Goal: Book appointment/travel/reservation

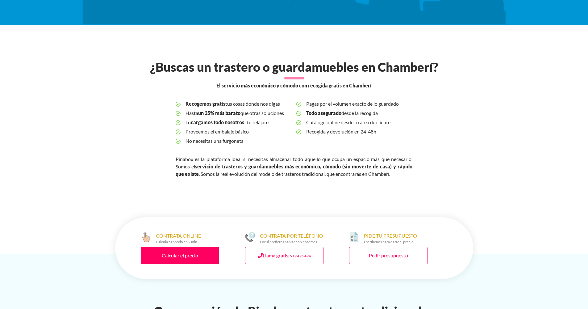
scroll to position [241, 0]
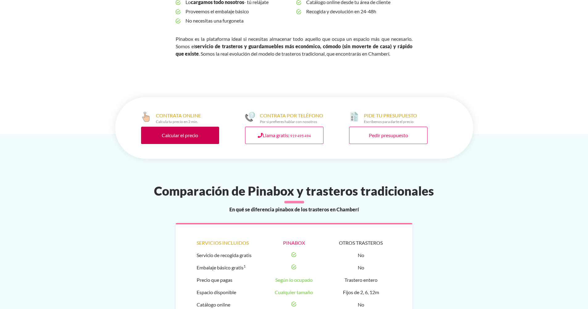
click at [196, 139] on link "Calcular el precio" at bounding box center [180, 135] width 78 height 17
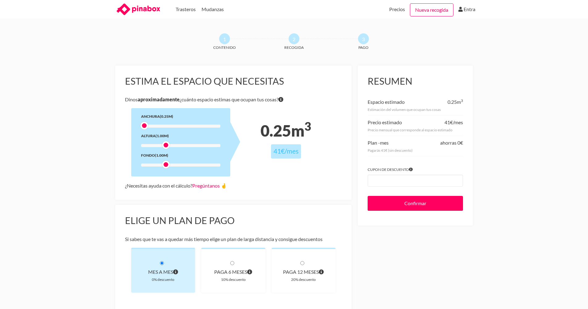
drag, startPoint x: 165, startPoint y: 128, endPoint x: 139, endPoint y: 126, distance: 26.0
click at [139, 126] on div "Anchura (0.25m) Altura (1.00m) Fondo (1.00m)" at bounding box center [180, 142] width 99 height 68
drag, startPoint x: 146, startPoint y: 126, endPoint x: 193, endPoint y: 128, distance: 47.0
click at [193, 128] on div at bounding box center [195, 126] width 8 height 8
click at [168, 146] on div at bounding box center [166, 145] width 8 height 8
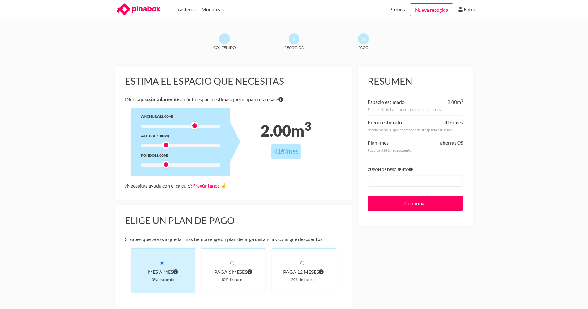
click at [166, 165] on div at bounding box center [166, 165] width 8 height 8
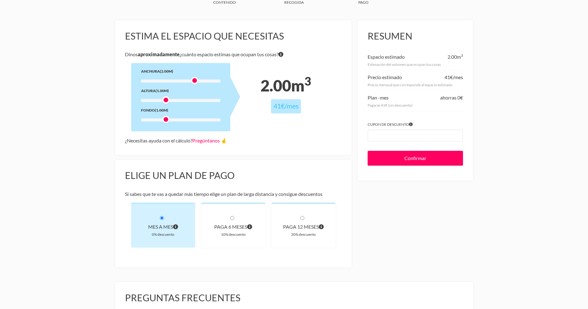
scroll to position [60, 0]
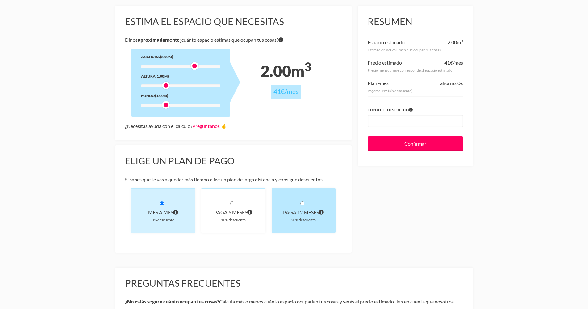
click at [294, 221] on div "20% descuento" at bounding box center [304, 220] width 44 height 6
radio input "true"
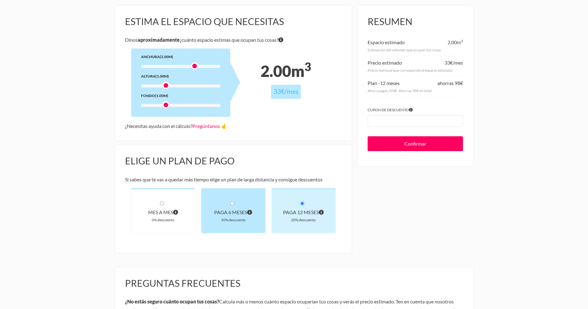
click at [258, 217] on div "paga 6 meses 10% descuento" at bounding box center [233, 210] width 64 height 45
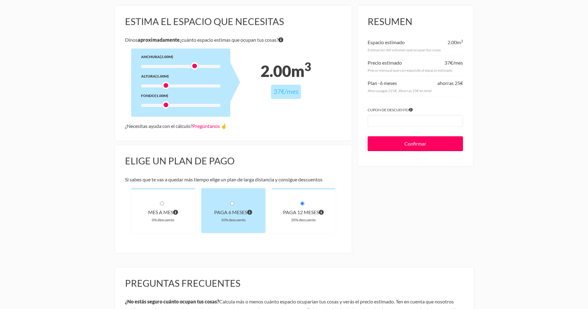
radio input "true"
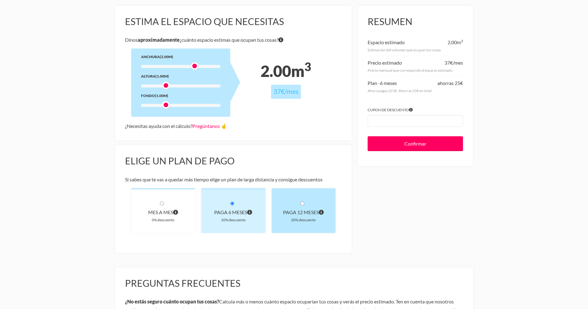
click at [314, 219] on div "20% descuento" at bounding box center [304, 220] width 44 height 6
radio input "true"
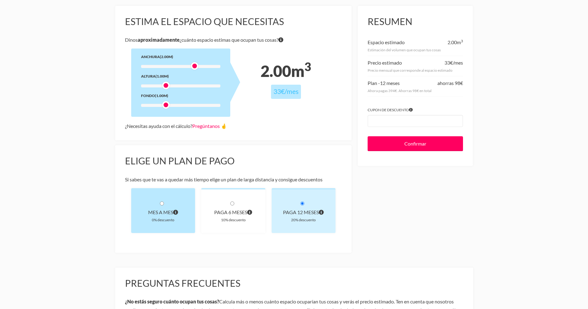
click at [183, 217] on div "0% descuento" at bounding box center [163, 220] width 44 height 6
radio input "true"
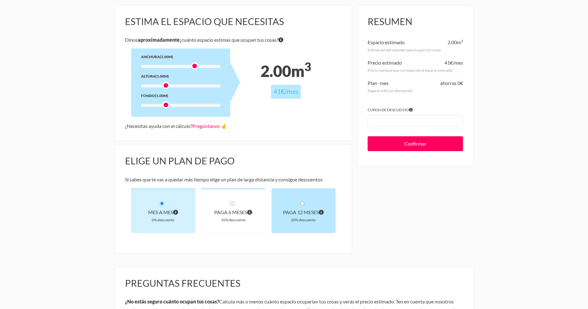
click at [294, 220] on div "20% descuento" at bounding box center [304, 220] width 44 height 6
radio input "true"
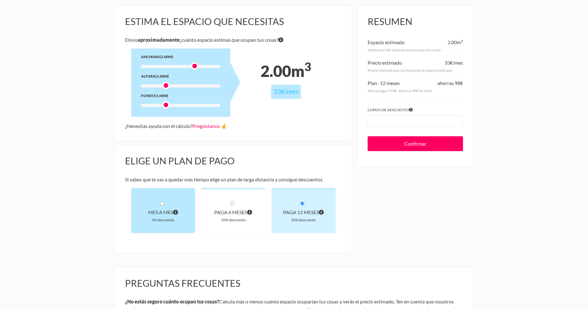
click at [171, 213] on div "Mes a mes" at bounding box center [163, 212] width 44 height 9
radio input "true"
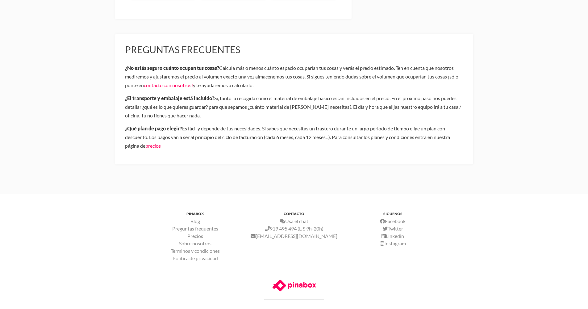
scroll to position [0, 0]
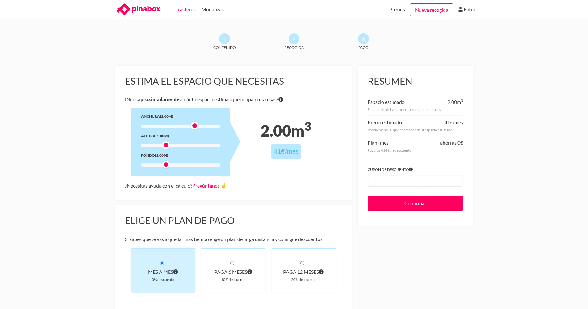
click at [186, 9] on link "Trasteros" at bounding box center [186, 9] width 20 height 19
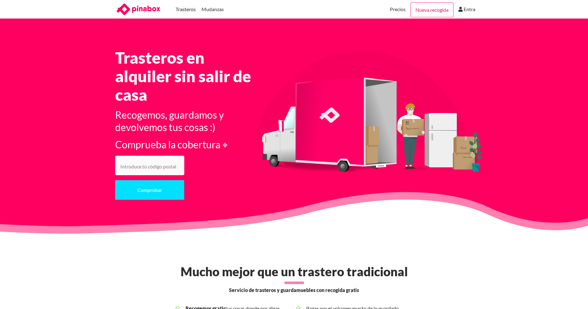
click at [149, 163] on input "number" at bounding box center [149, 165] width 69 height 19
type input "28015"
click at [140, 193] on button "Comprobar" at bounding box center [149, 190] width 69 height 20
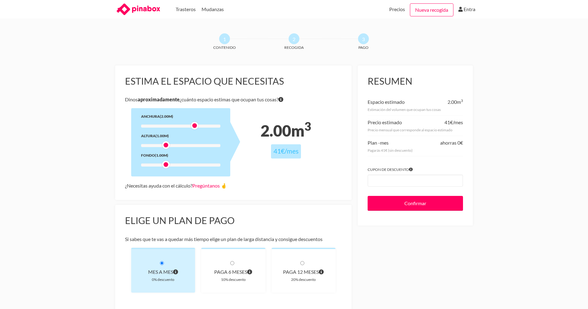
drag, startPoint x: 166, startPoint y: 125, endPoint x: 198, endPoint y: 128, distance: 31.9
click at [198, 128] on div at bounding box center [195, 126] width 8 height 8
drag, startPoint x: 167, startPoint y: 146, endPoint x: 197, endPoint y: 145, distance: 29.7
click at [197, 145] on div at bounding box center [195, 145] width 8 height 8
drag, startPoint x: 195, startPoint y: 146, endPoint x: 179, endPoint y: 146, distance: 15.4
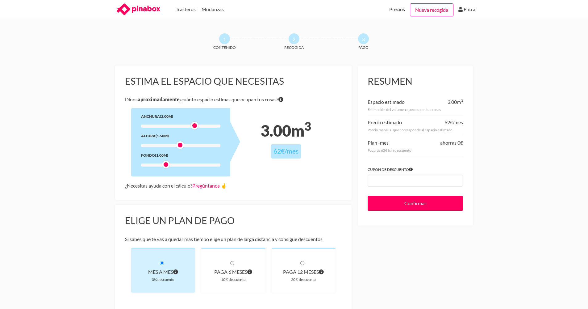
click at [179, 146] on div at bounding box center [180, 145] width 8 height 8
click at [166, 166] on div at bounding box center [166, 165] width 8 height 8
drag, startPoint x: 180, startPoint y: 145, endPoint x: 192, endPoint y: 146, distance: 11.8
click at [192, 146] on div at bounding box center [195, 145] width 8 height 8
click at [412, 203] on input "Confirmar" at bounding box center [415, 203] width 95 height 15
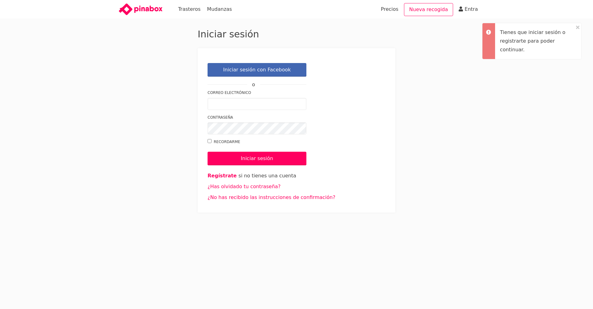
click at [576, 27] on div "Tienes que iniciar sesión o registrarte para poder continuar." at bounding box center [538, 41] width 86 height 36
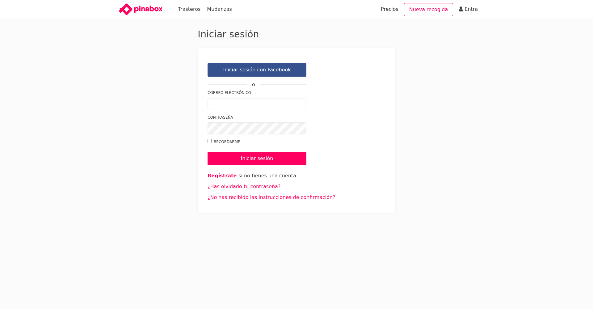
click at [254, 71] on link "Iniciar sesión con Facebook" at bounding box center [257, 70] width 99 height 14
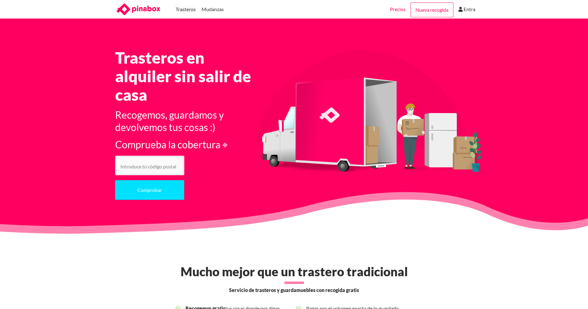
click at [396, 8] on link "Precios" at bounding box center [398, 9] width 16 height 19
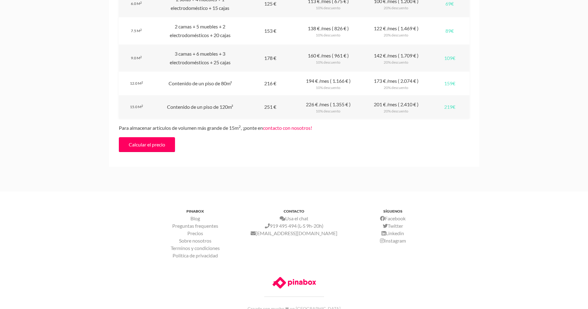
scroll to position [502, 0]
